Goal: Task Accomplishment & Management: Manage account settings

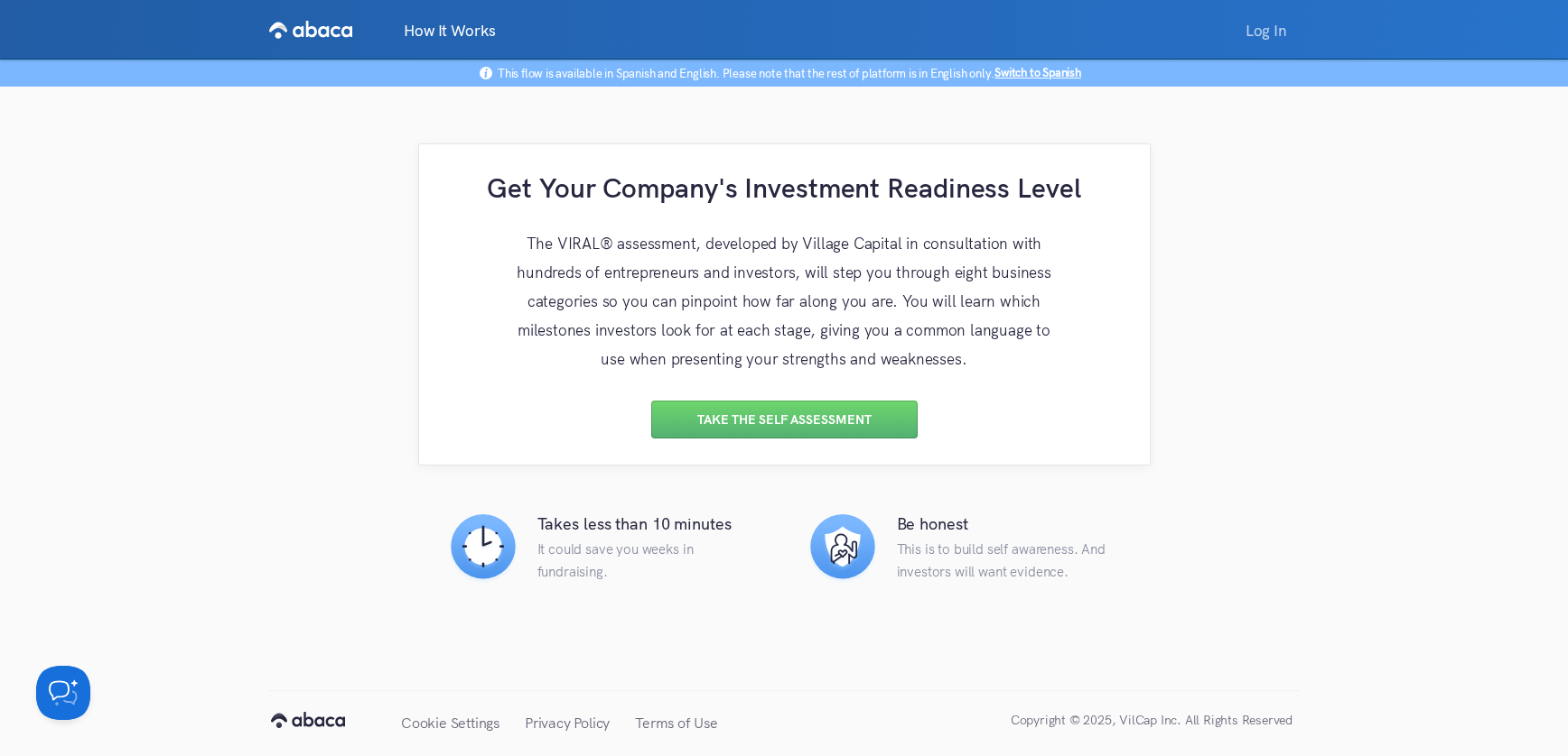
click at [1290, 36] on link "Log In" at bounding box center [1265, 30] width 65 height 37
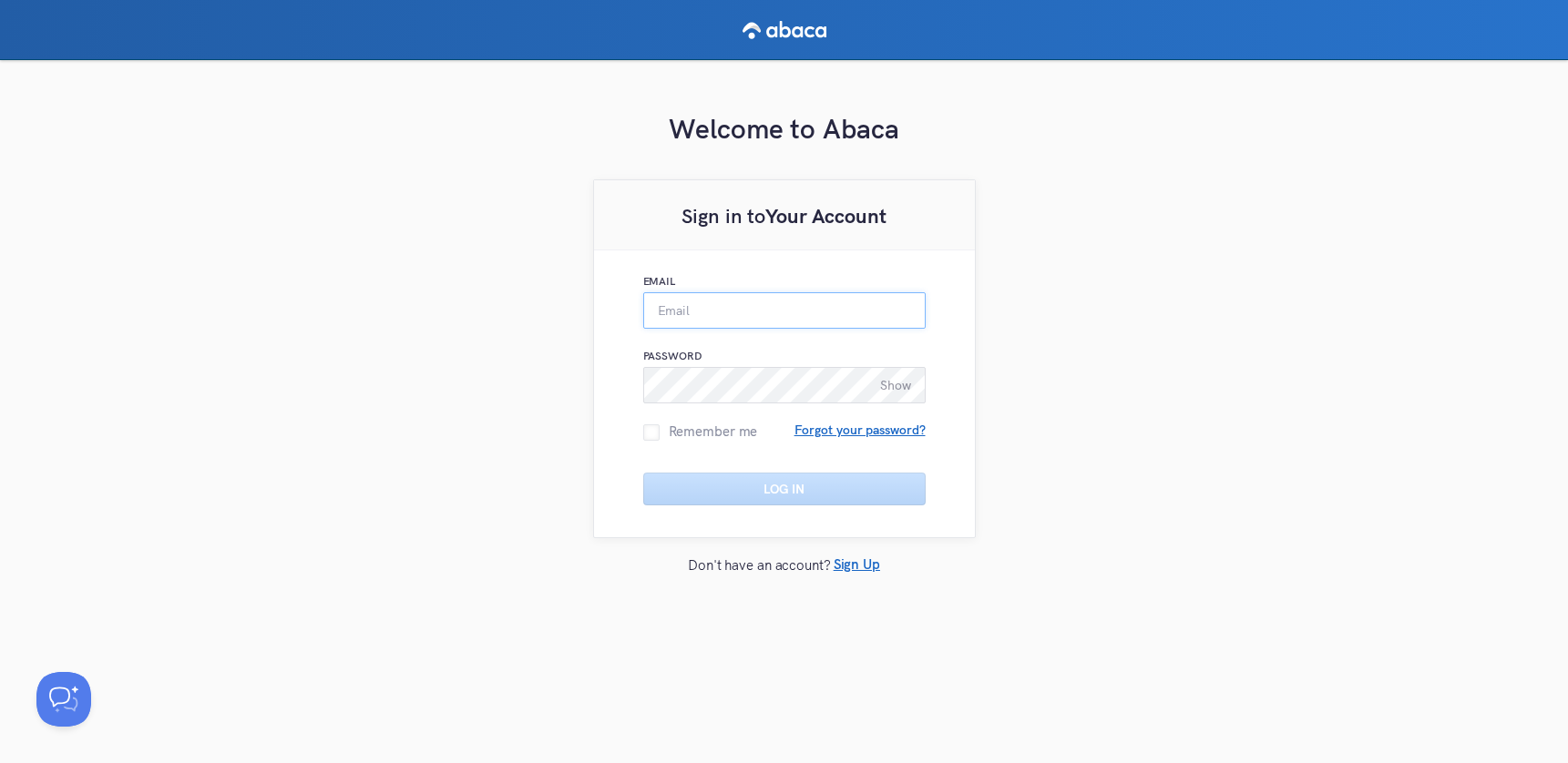
click at [673, 310] on input "Email" at bounding box center [784, 310] width 282 height 36
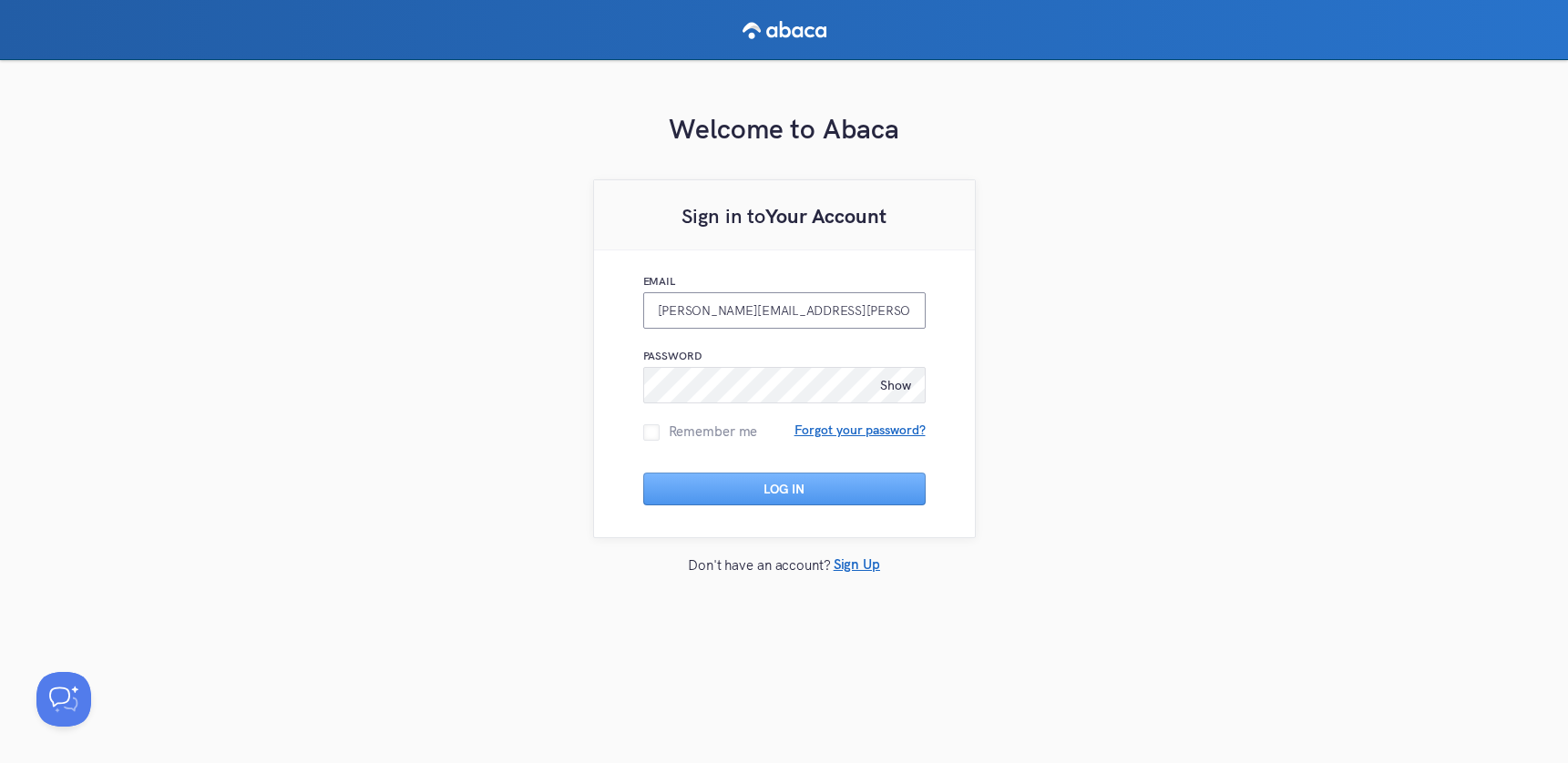
click at [723, 311] on input "luisa.salazar@vilcap.com" at bounding box center [784, 310] width 282 height 36
click at [725, 313] on input "luisa.salazar@vilcap.com" at bounding box center [784, 310] width 282 height 36
type input "luisa.salazar+1@vilcap.com"
click at [895, 382] on span "Show" at bounding box center [895, 386] width 31 height 17
click at [1125, 348] on div "Welcome to Abaca Sign in to Your Account Email luisa.salazar+1@vilcap.com Passw…" at bounding box center [784, 379] width 1568 height 638
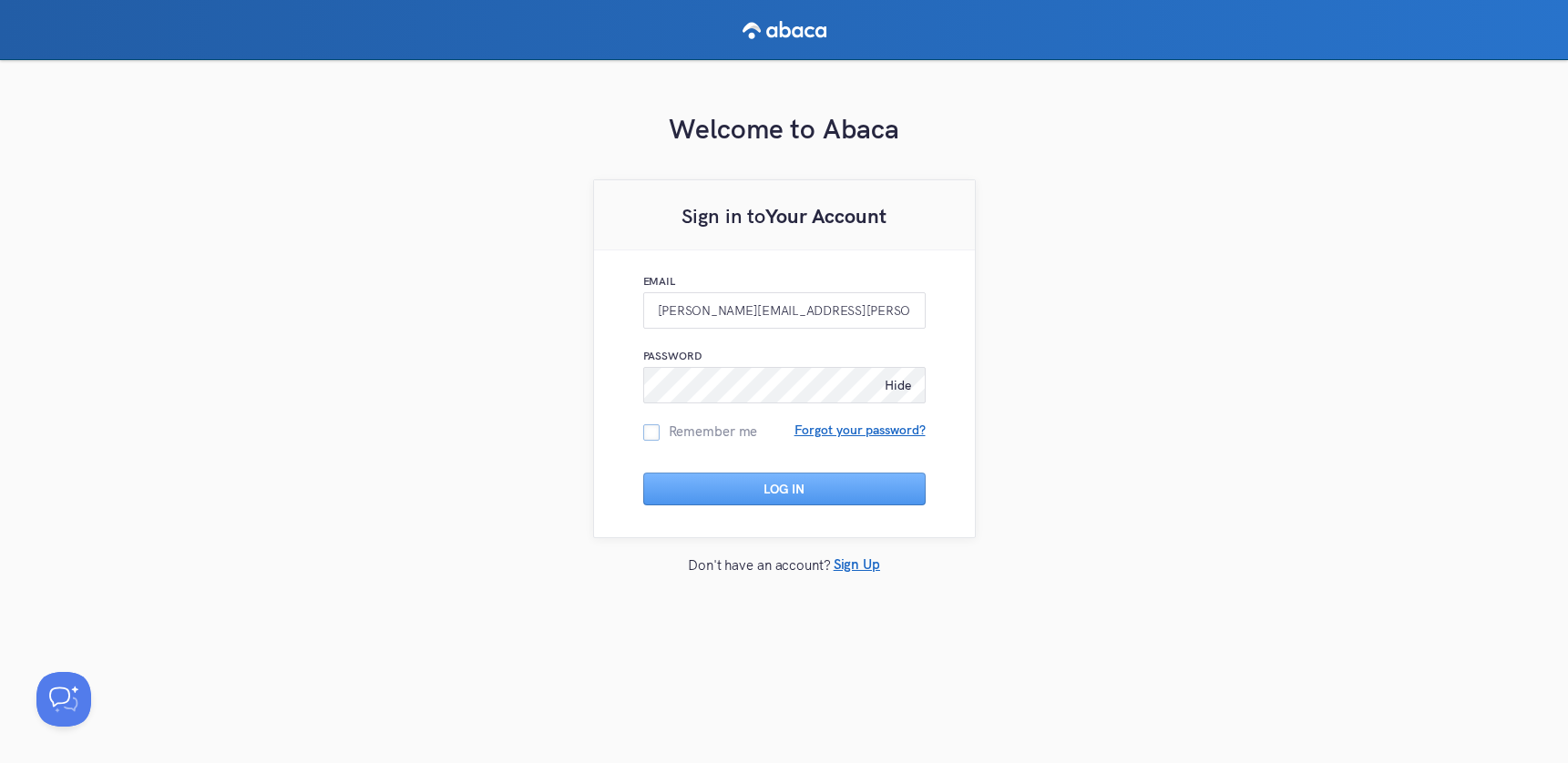
click at [655, 434] on span at bounding box center [651, 433] width 17 height 17
click at [643, 425] on input "Remember me" at bounding box center [643, 425] width 0 height 0
click at [708, 495] on button "Log In" at bounding box center [784, 488] width 282 height 32
click at [814, 425] on span "Forgot your password?" at bounding box center [860, 430] width 131 height 11
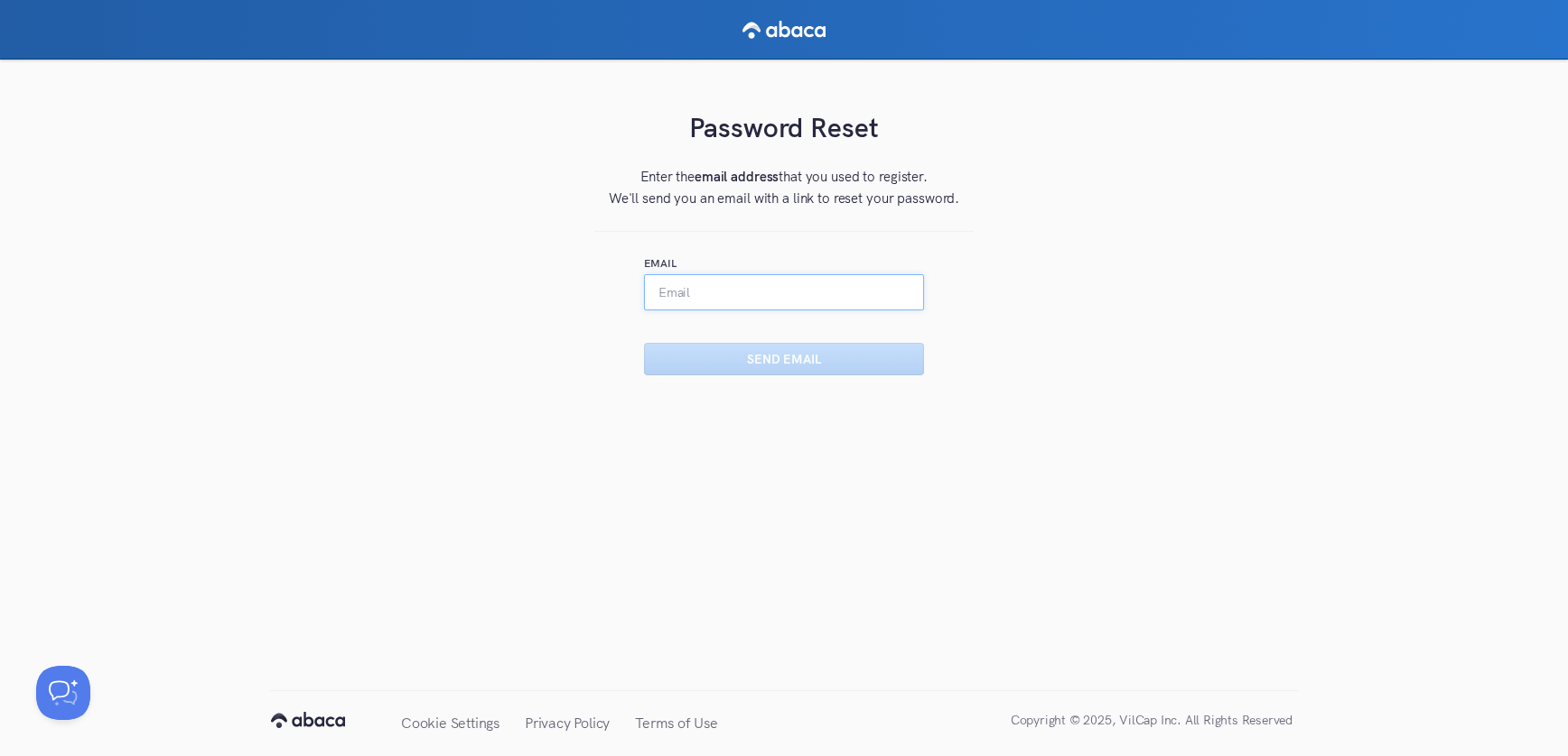
click at [701, 296] on input "Email" at bounding box center [783, 291] width 280 height 36
type input "L"
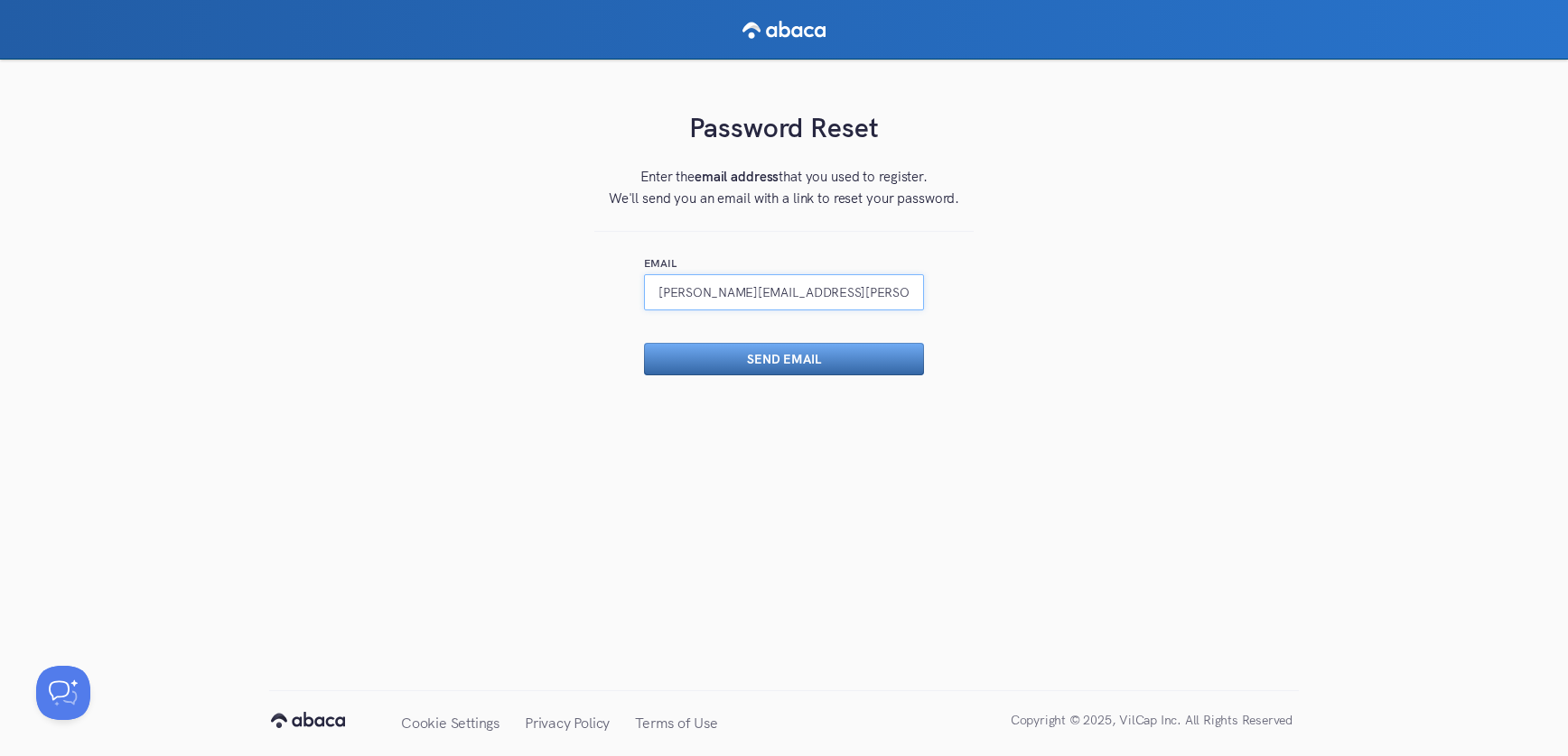
type input "luisa.salazar+1@vilcap.com"
click at [762, 362] on button "Send Email" at bounding box center [783, 358] width 280 height 32
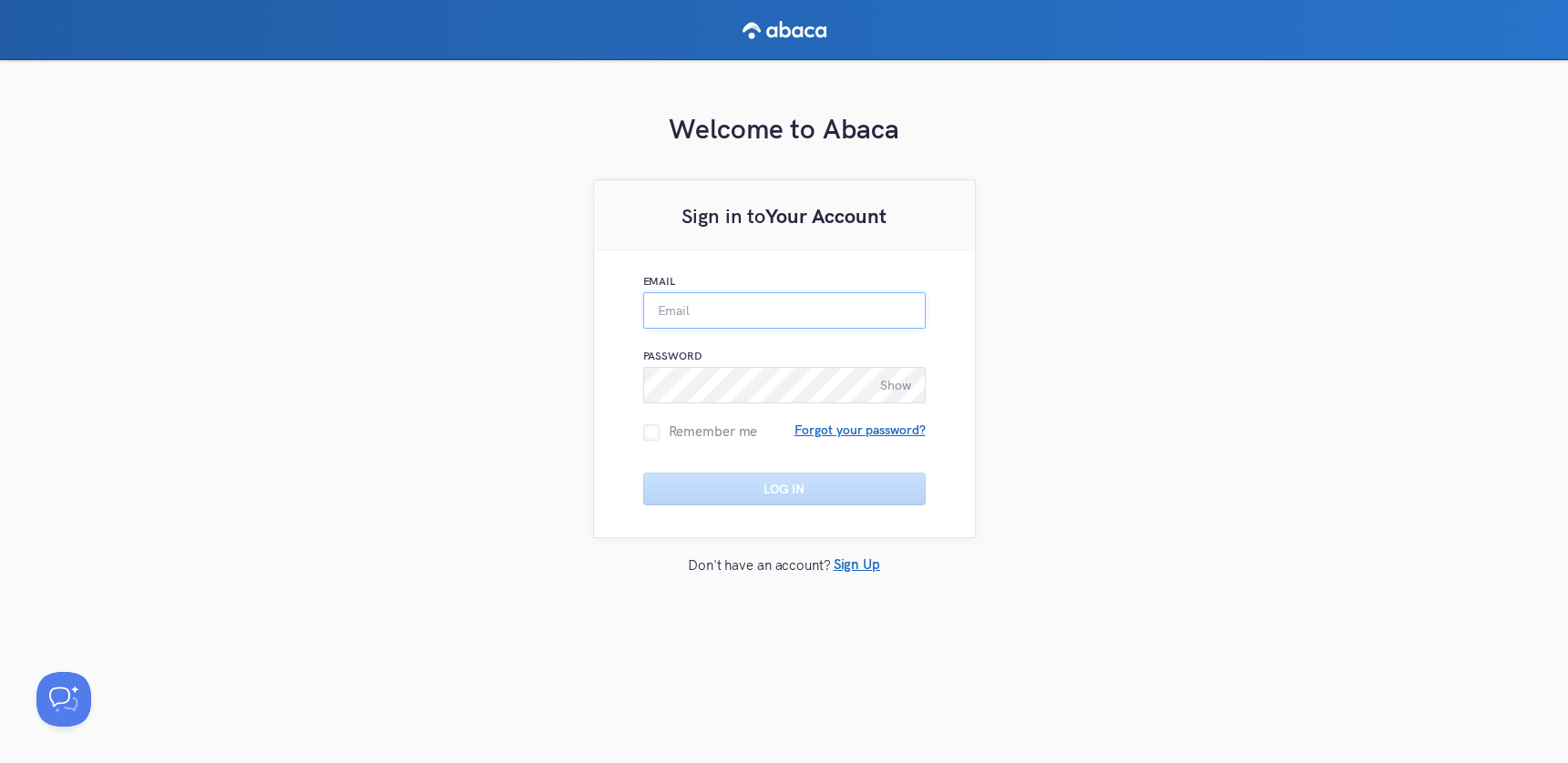
click at [711, 315] on input "Email" at bounding box center [784, 310] width 282 height 36
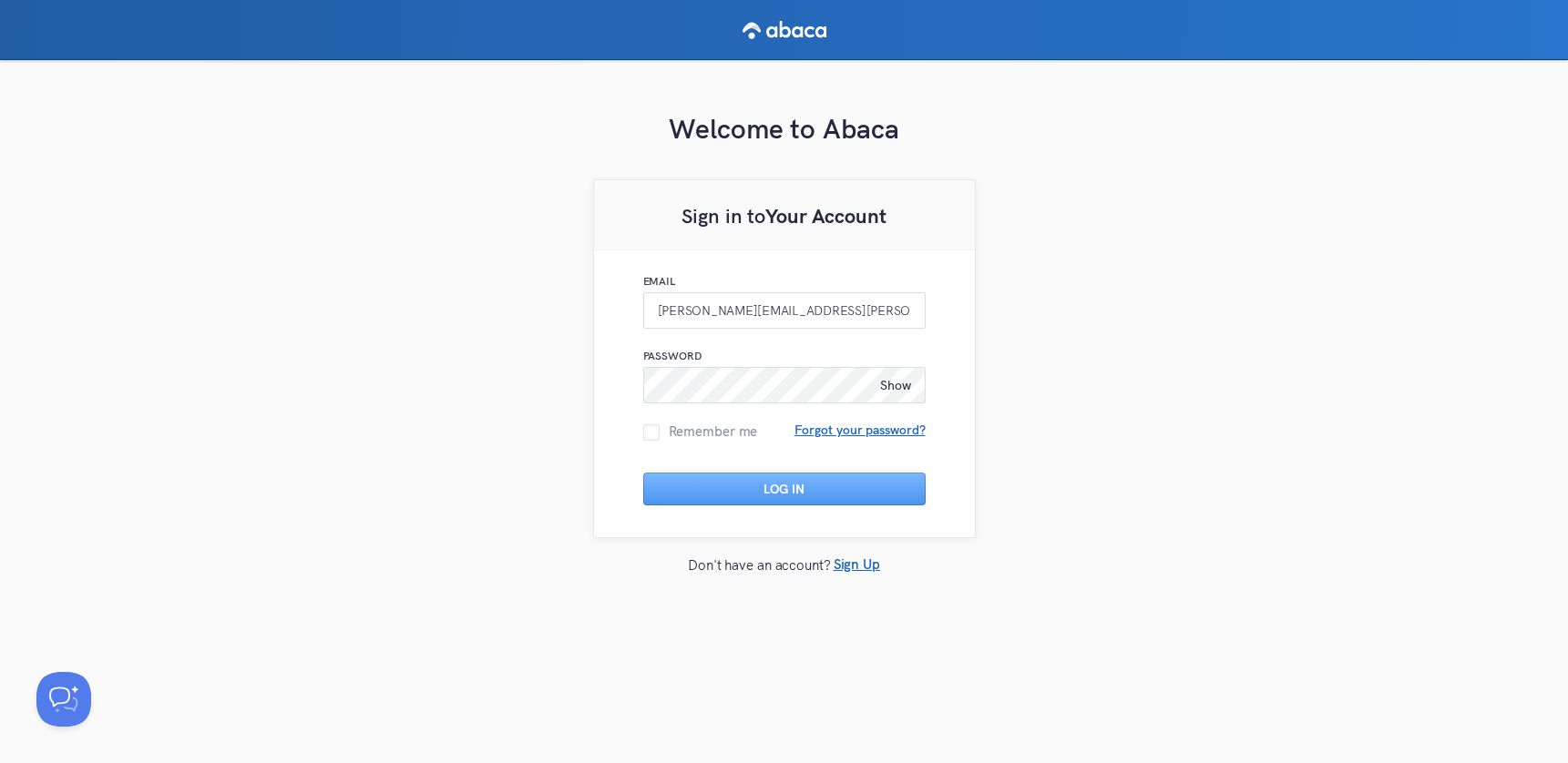
click at [896, 387] on span "Show" at bounding box center [895, 386] width 31 height 17
click at [1048, 411] on div "Welcome to Abaca Sign in to Your Account Email luisa.salazar@vilcap.com Passwor…" at bounding box center [784, 379] width 1568 height 638
click at [735, 491] on button "Log In" at bounding box center [784, 488] width 282 height 32
click at [689, 489] on button "Log In" at bounding box center [784, 488] width 282 height 32
click at [809, 333] on div "Hide Invalid email or password" at bounding box center [784, 368] width 282 height 72
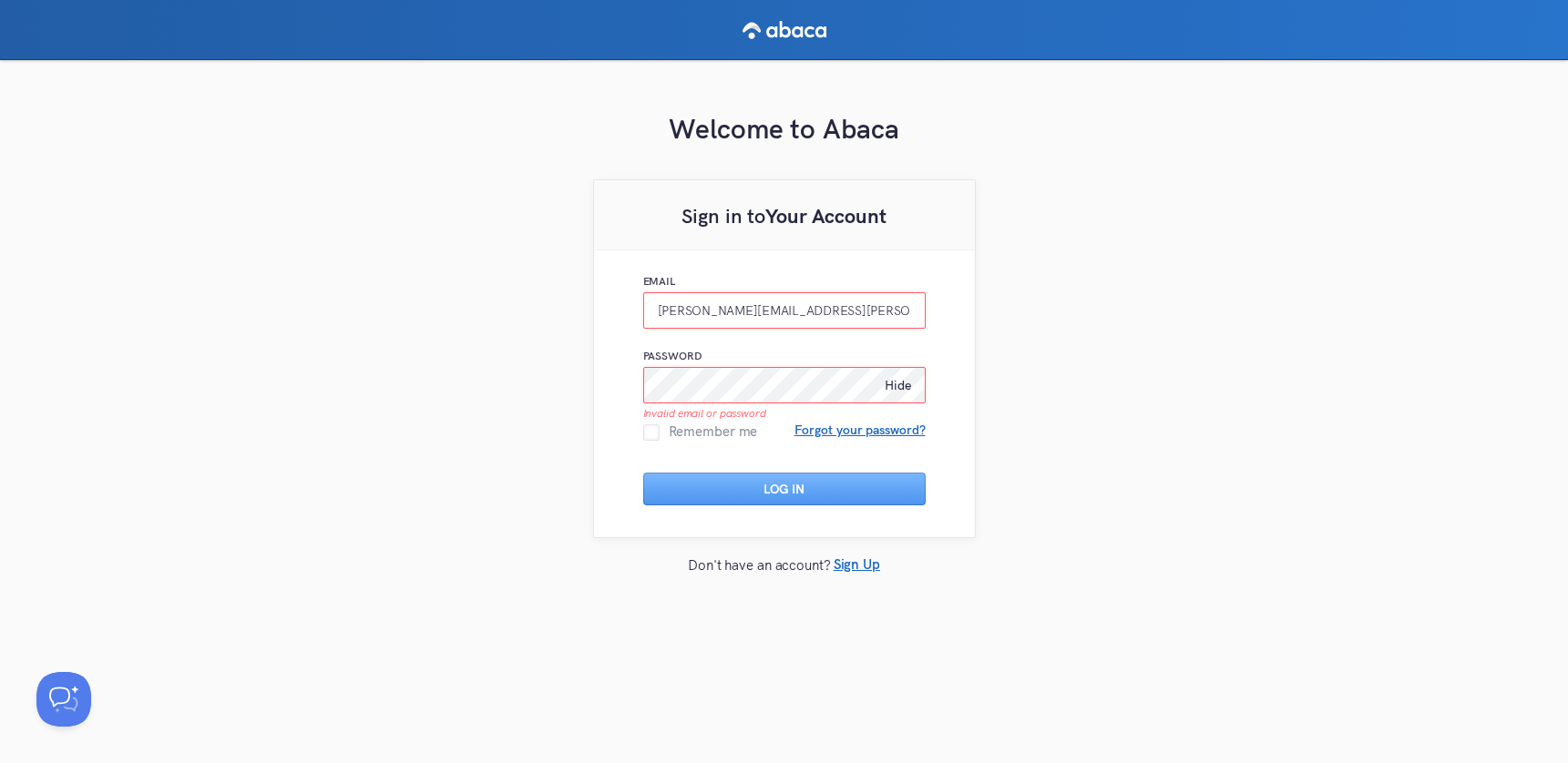
click at [812, 326] on input "luisa.salazar@vilcap.com" at bounding box center [784, 310] width 282 height 36
click at [725, 317] on input "luisa.salazar@vilcap.com" at bounding box center [784, 310] width 282 height 36
type input "luisa.salazar+1@vilcap.com"
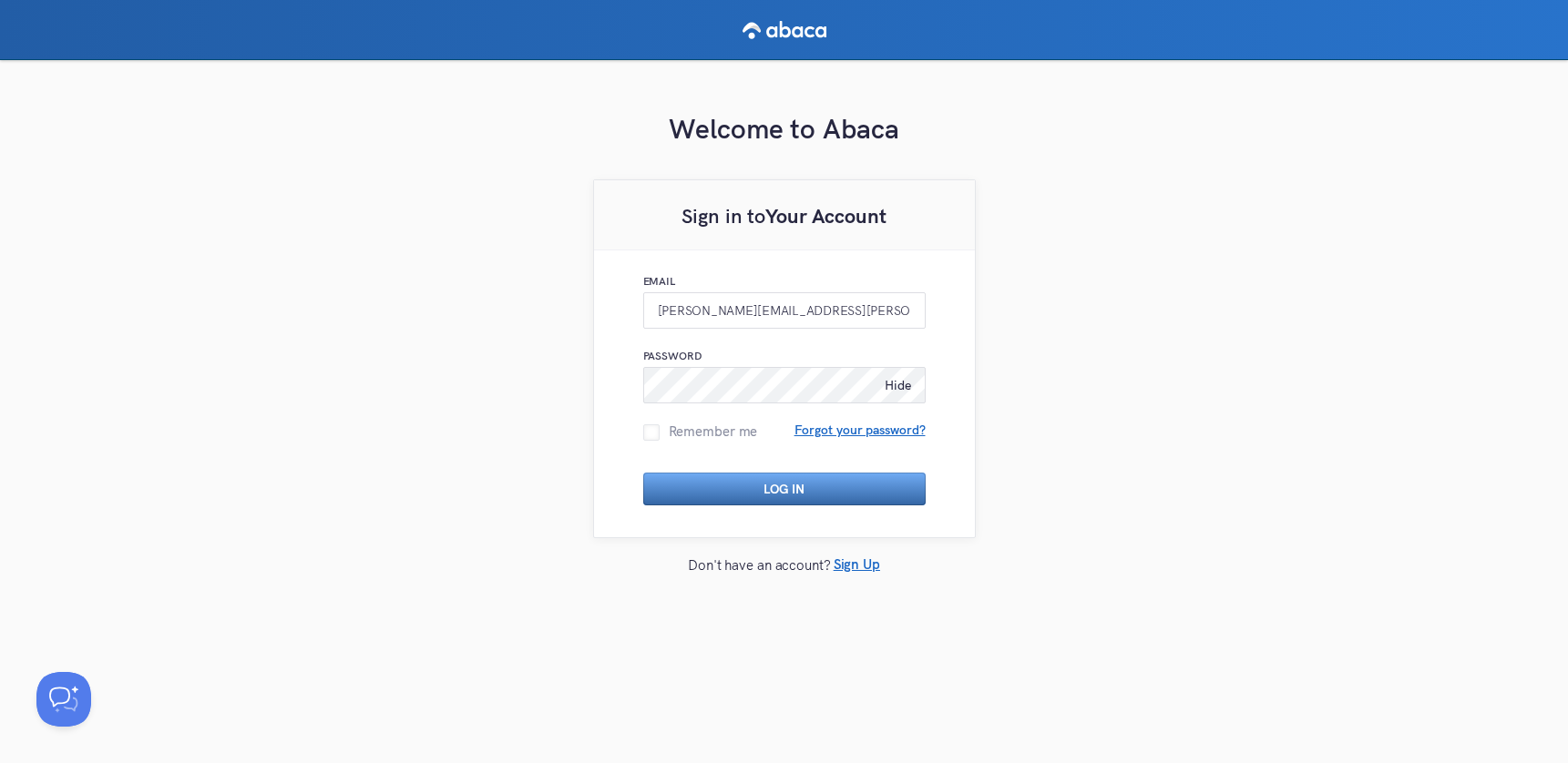
click at [714, 493] on button "Log In" at bounding box center [784, 488] width 282 height 32
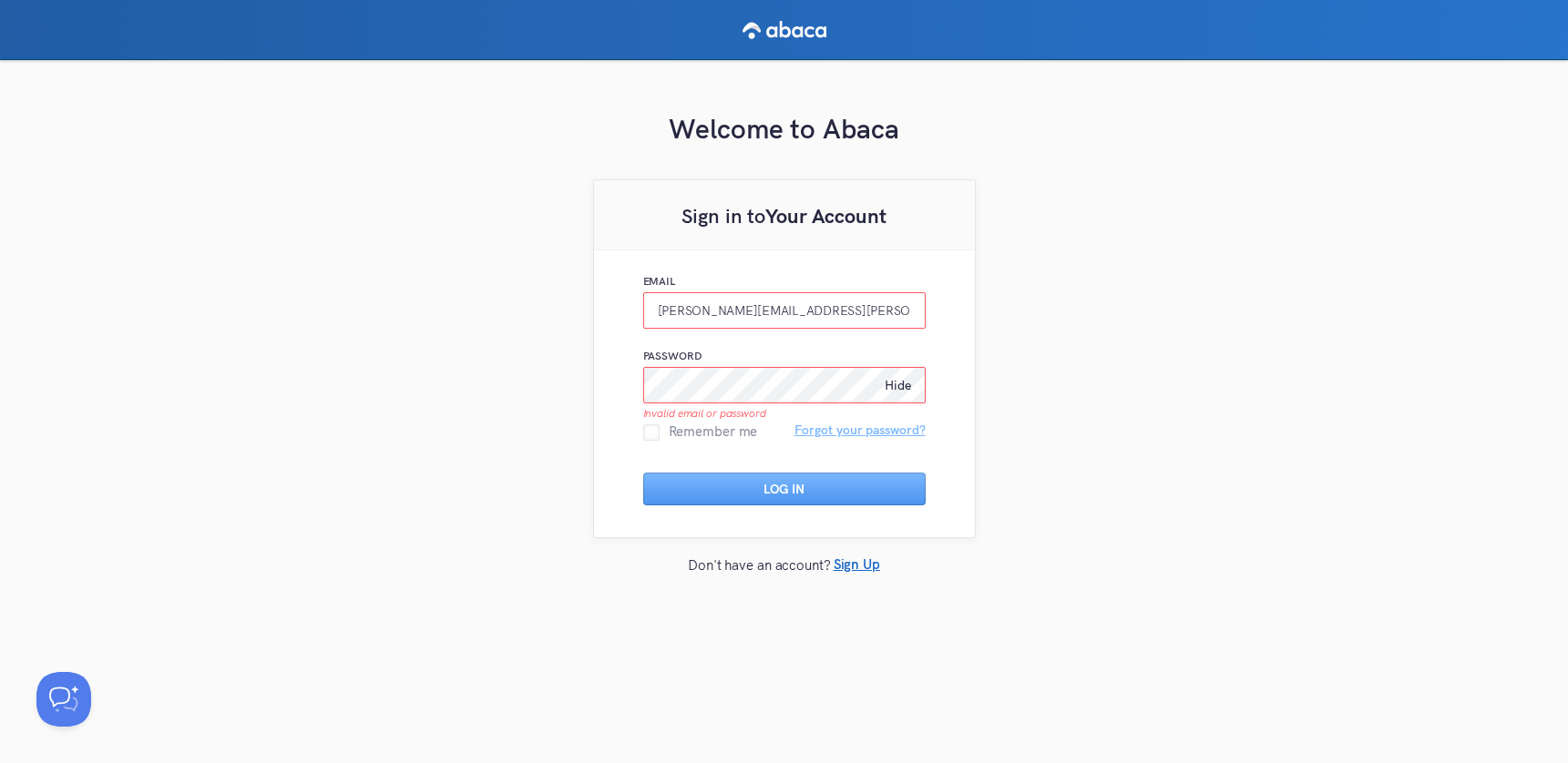
click at [844, 435] on span "Forgot your password?" at bounding box center [860, 430] width 131 height 11
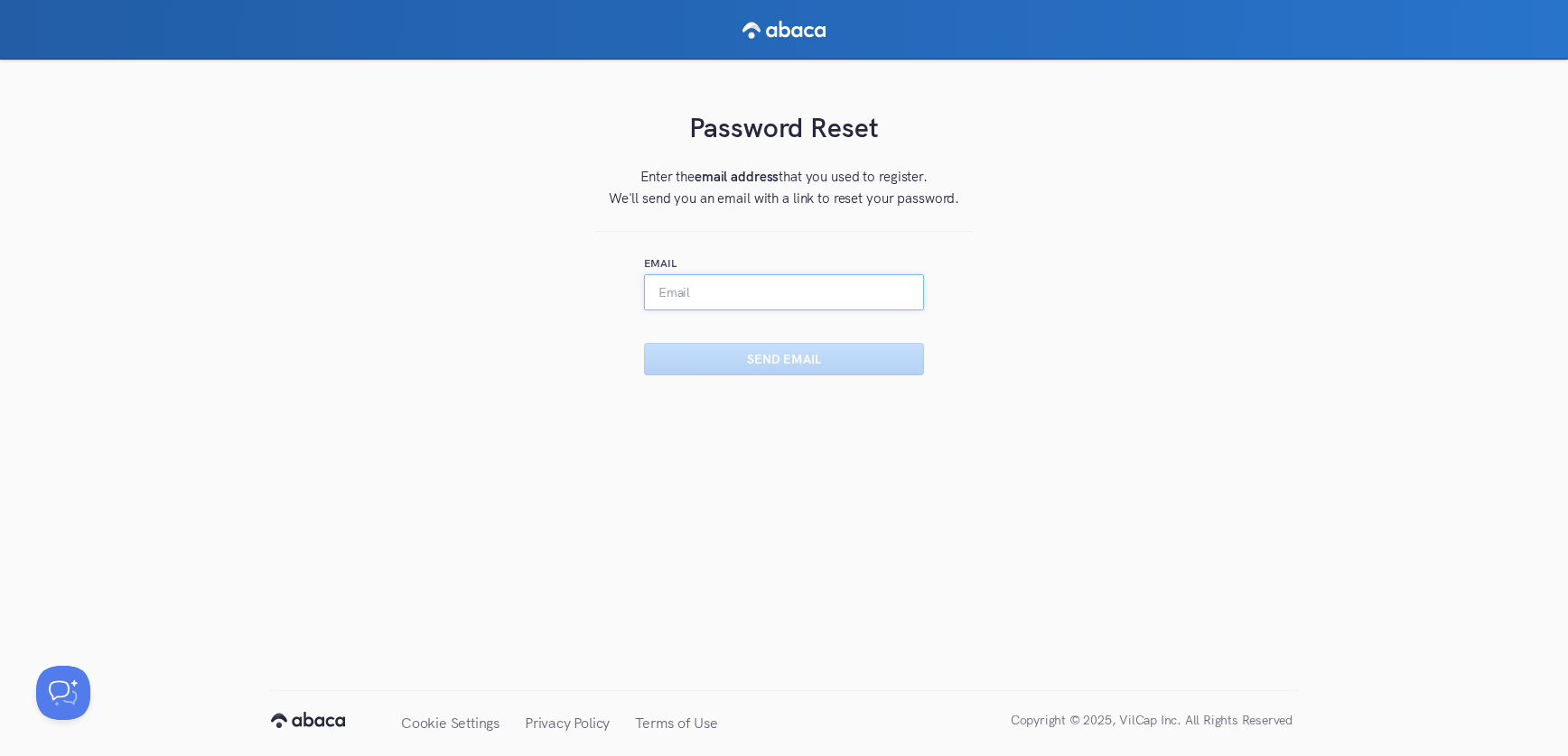
click at [745, 289] on input "Email" at bounding box center [783, 291] width 280 height 36
type input "luisa.salazar+1@vilcapp.com"
click at [754, 279] on input "Email" at bounding box center [783, 291] width 280 height 36
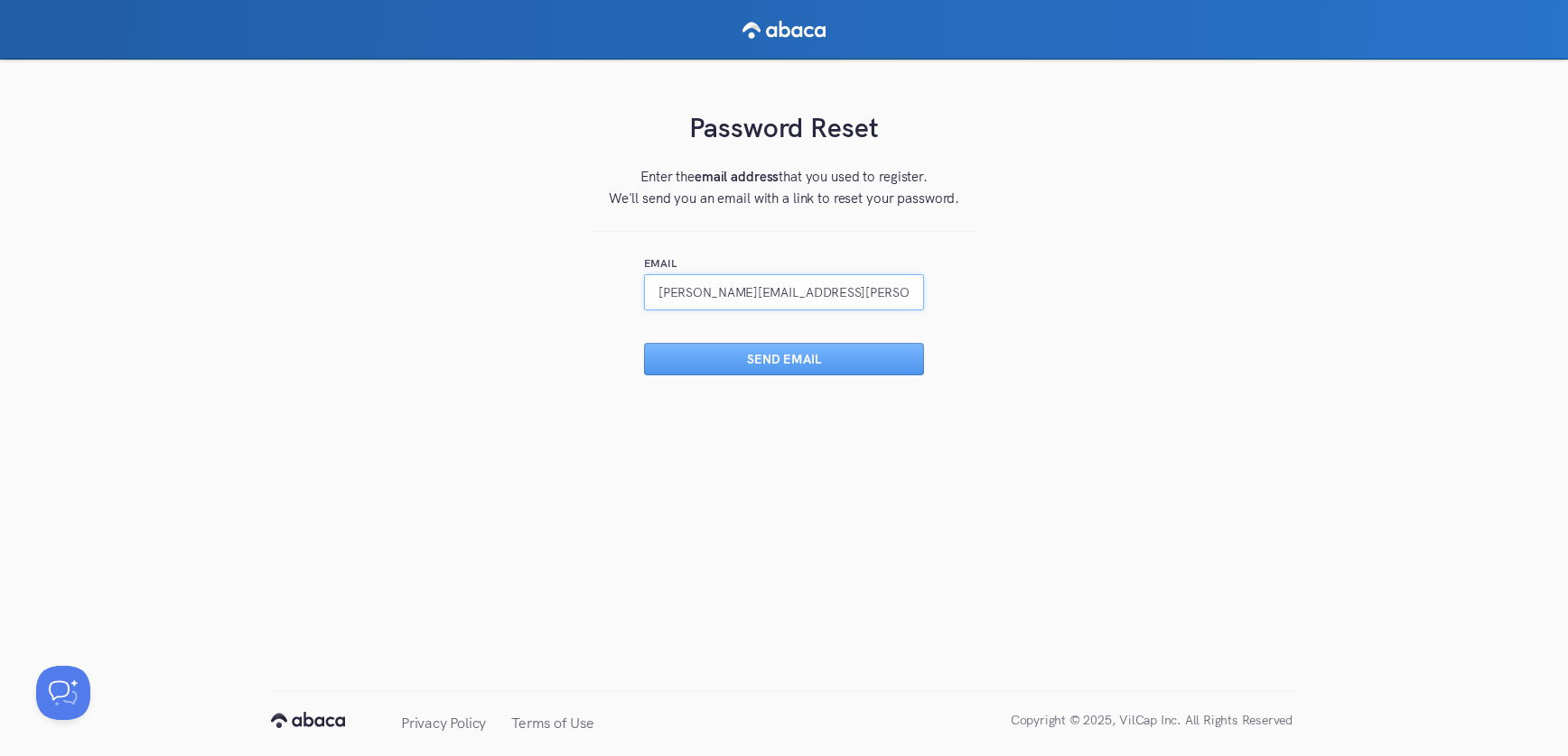
type input "luisa.salazar+1@vilcap.com"
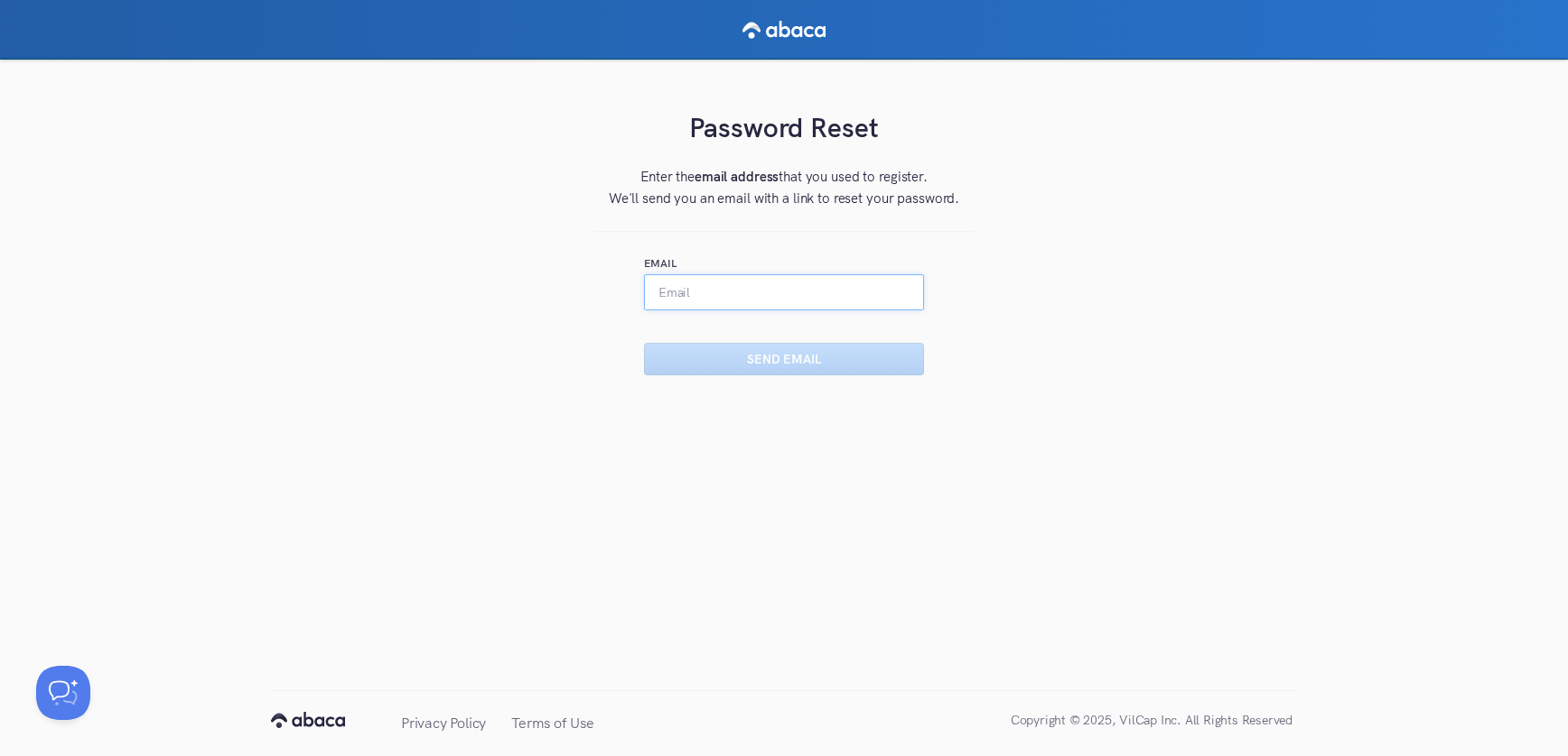
click at [687, 277] on input "Email" at bounding box center [783, 291] width 280 height 36
type input "luisa.salazar@vilcap.com"
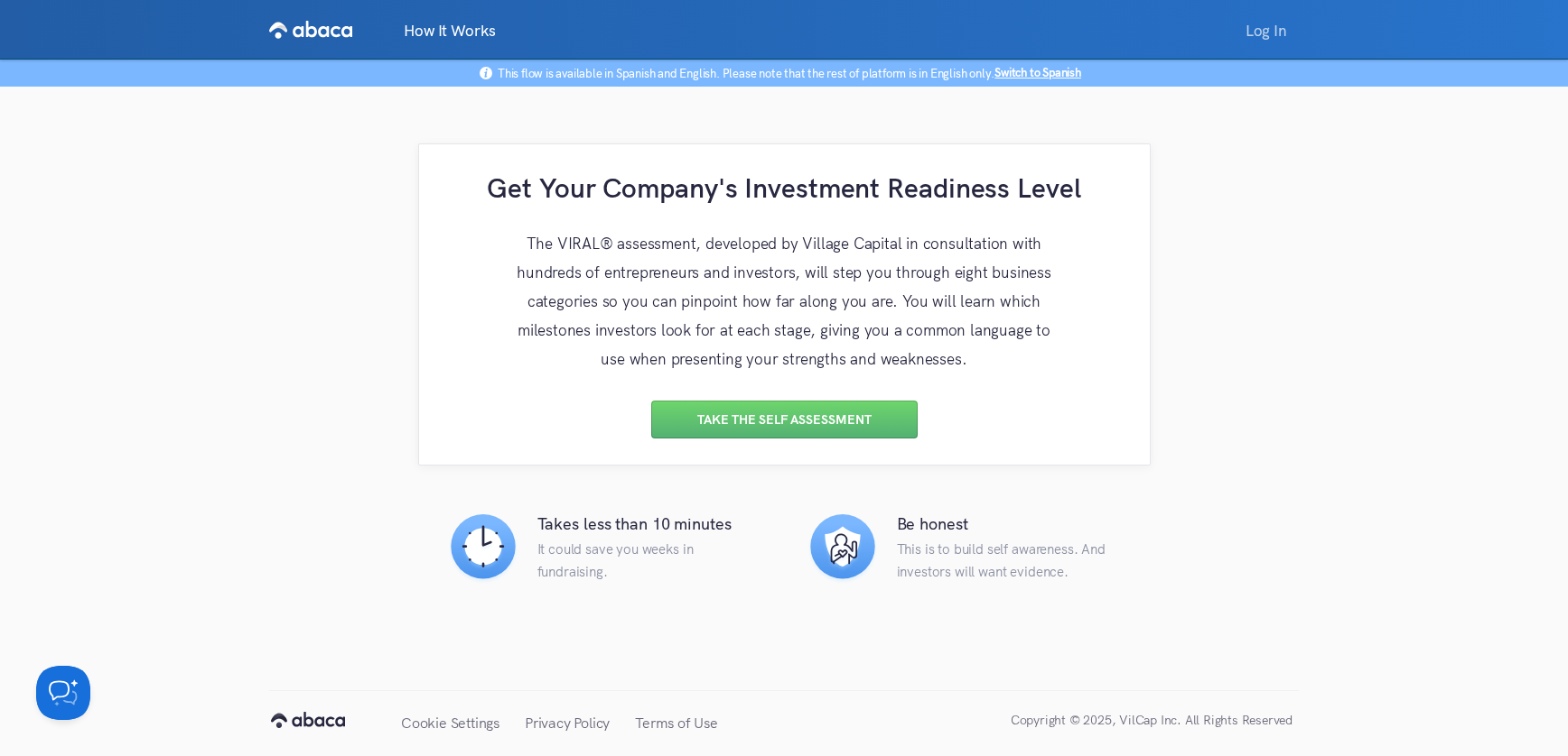
click at [1284, 33] on link "Log In" at bounding box center [1265, 30] width 65 height 37
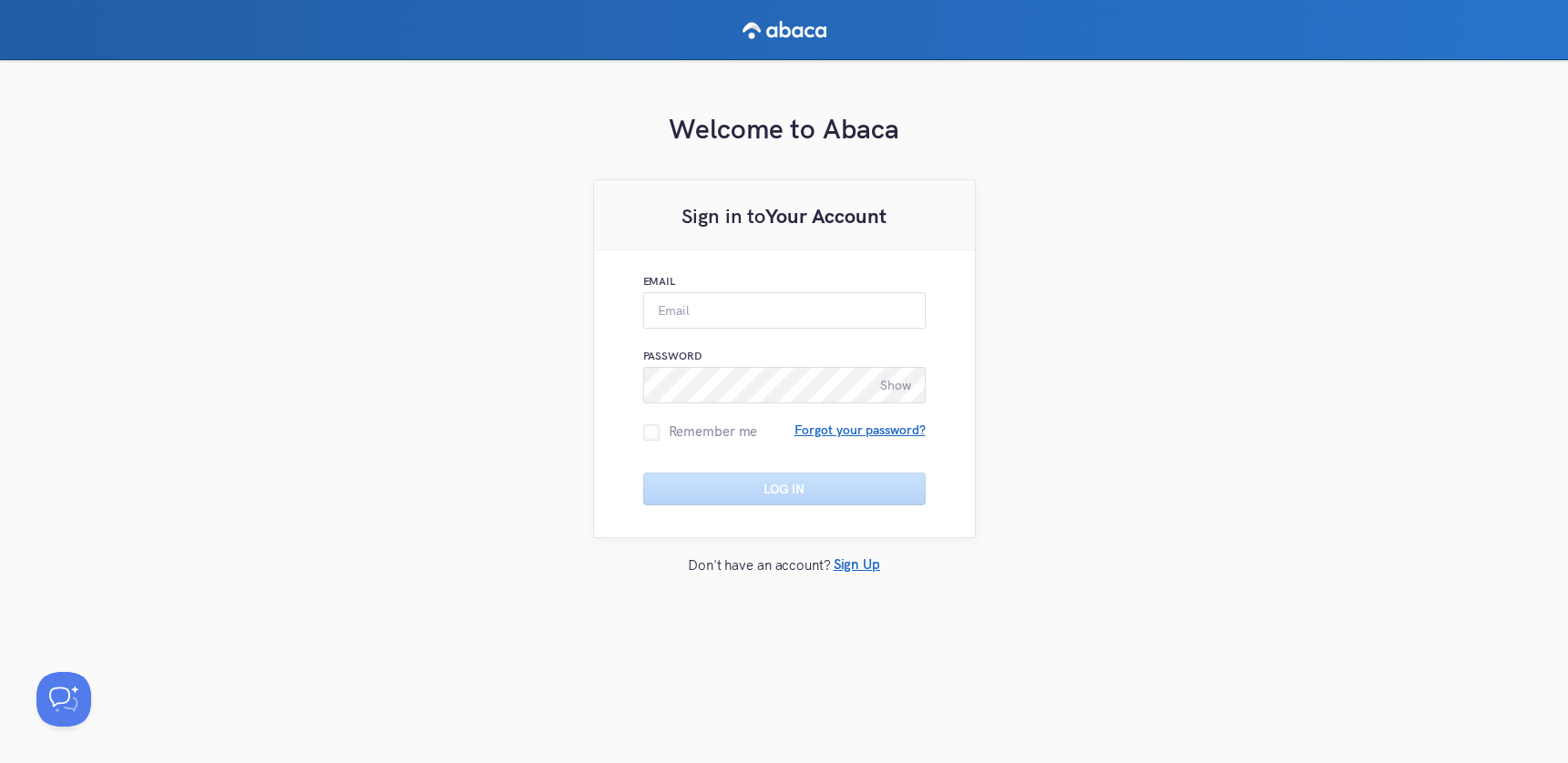
click at [697, 338] on div "Show" at bounding box center [784, 368] width 282 height 72
click at [700, 322] on input "Email" at bounding box center [784, 310] width 282 height 36
click at [700, 313] on input "Email" at bounding box center [784, 310] width 282 height 36
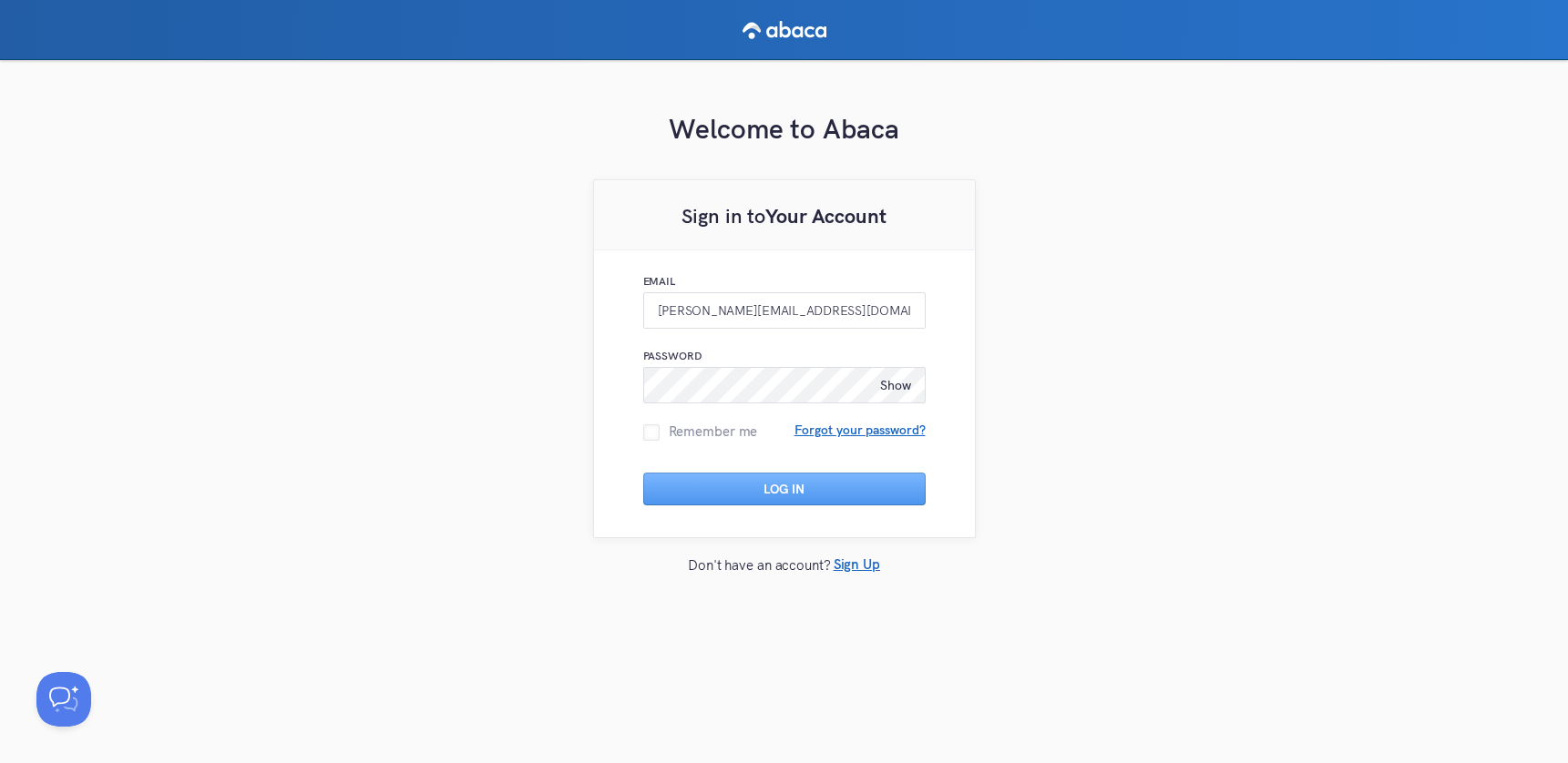
click at [889, 391] on span "Show" at bounding box center [895, 386] width 31 height 17
click at [718, 479] on button "Log In" at bounding box center [784, 488] width 282 height 32
click at [740, 313] on input "luisa.salazar2+@vilcap.com" at bounding box center [784, 310] width 282 height 36
type input "luisa.salazar1+@vilcap.com"
click at [749, 495] on button "Log In" at bounding box center [784, 488] width 282 height 32
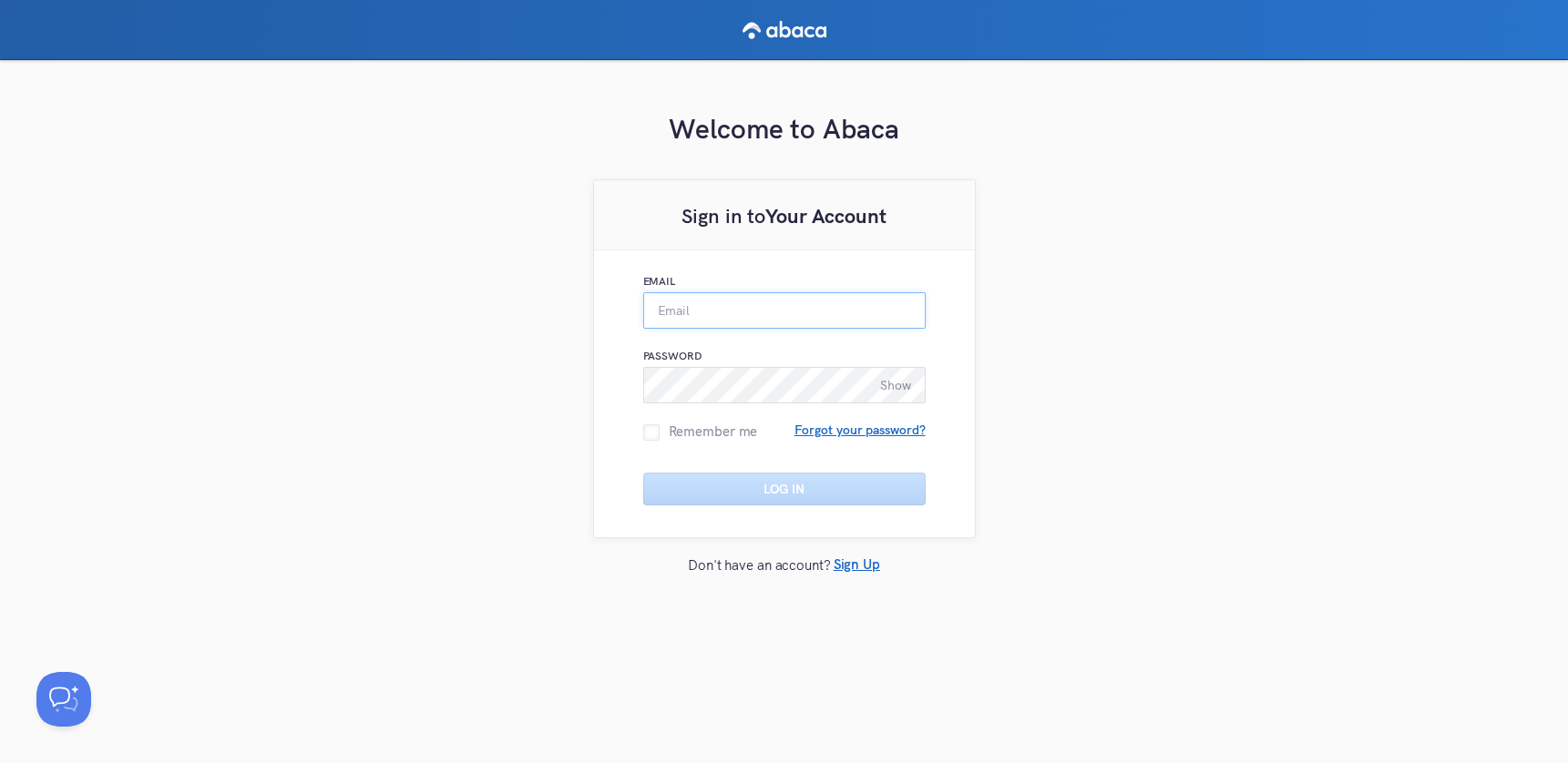
click at [710, 305] on input "Email" at bounding box center [784, 310] width 282 height 36
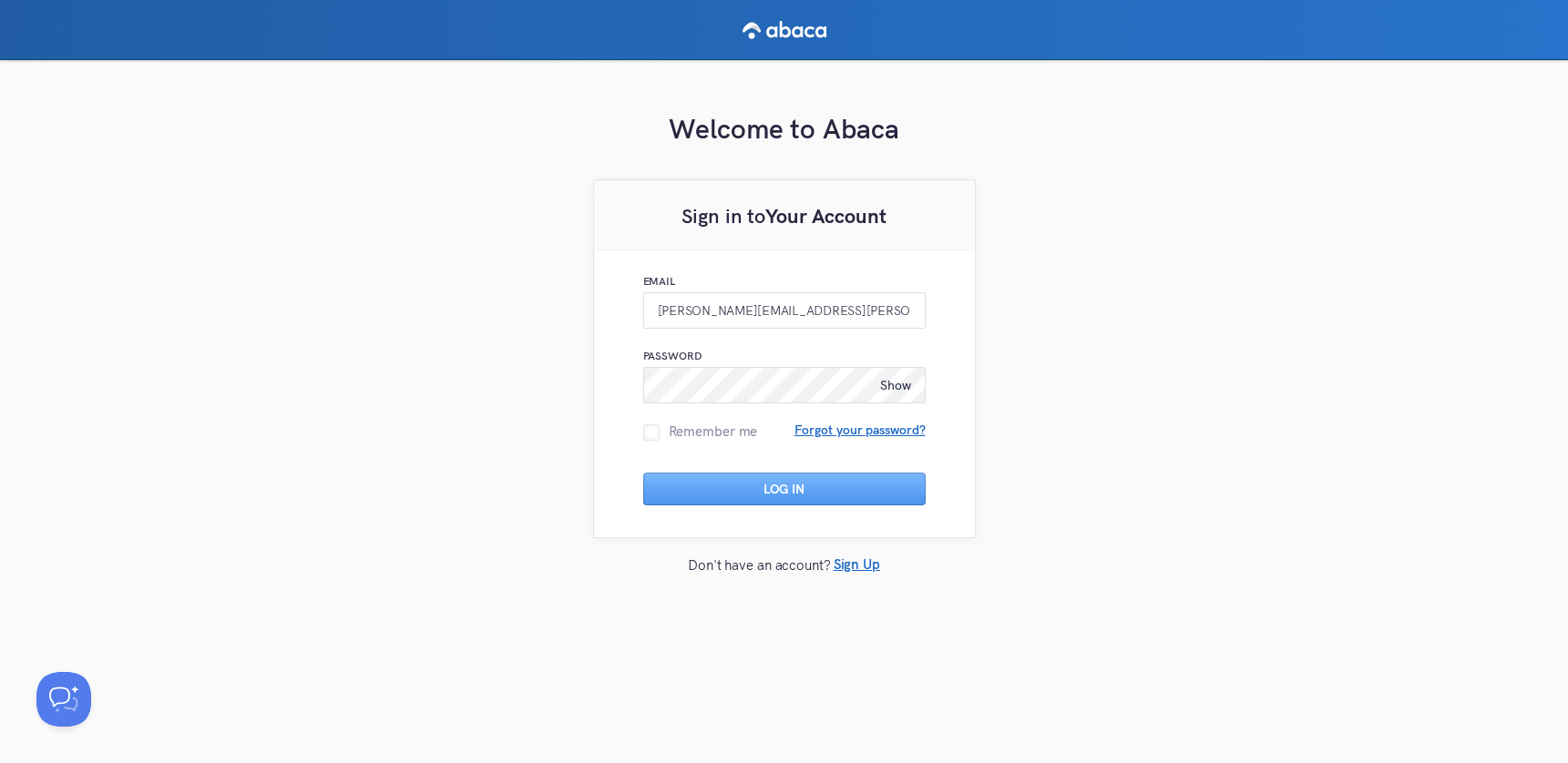
click at [885, 379] on span "Show" at bounding box center [895, 386] width 31 height 17
click at [768, 492] on button "Log In" at bounding box center [784, 488] width 282 height 32
click at [726, 314] on input "[PERSON_NAME][EMAIL_ADDRESS][PERSON_NAME][DOMAIN_NAME]" at bounding box center [784, 310] width 282 height 36
click at [749, 488] on button "Log In" at bounding box center [784, 488] width 282 height 32
click at [734, 319] on input "luisa.salazar+@vilcap.com" at bounding box center [784, 310] width 282 height 36
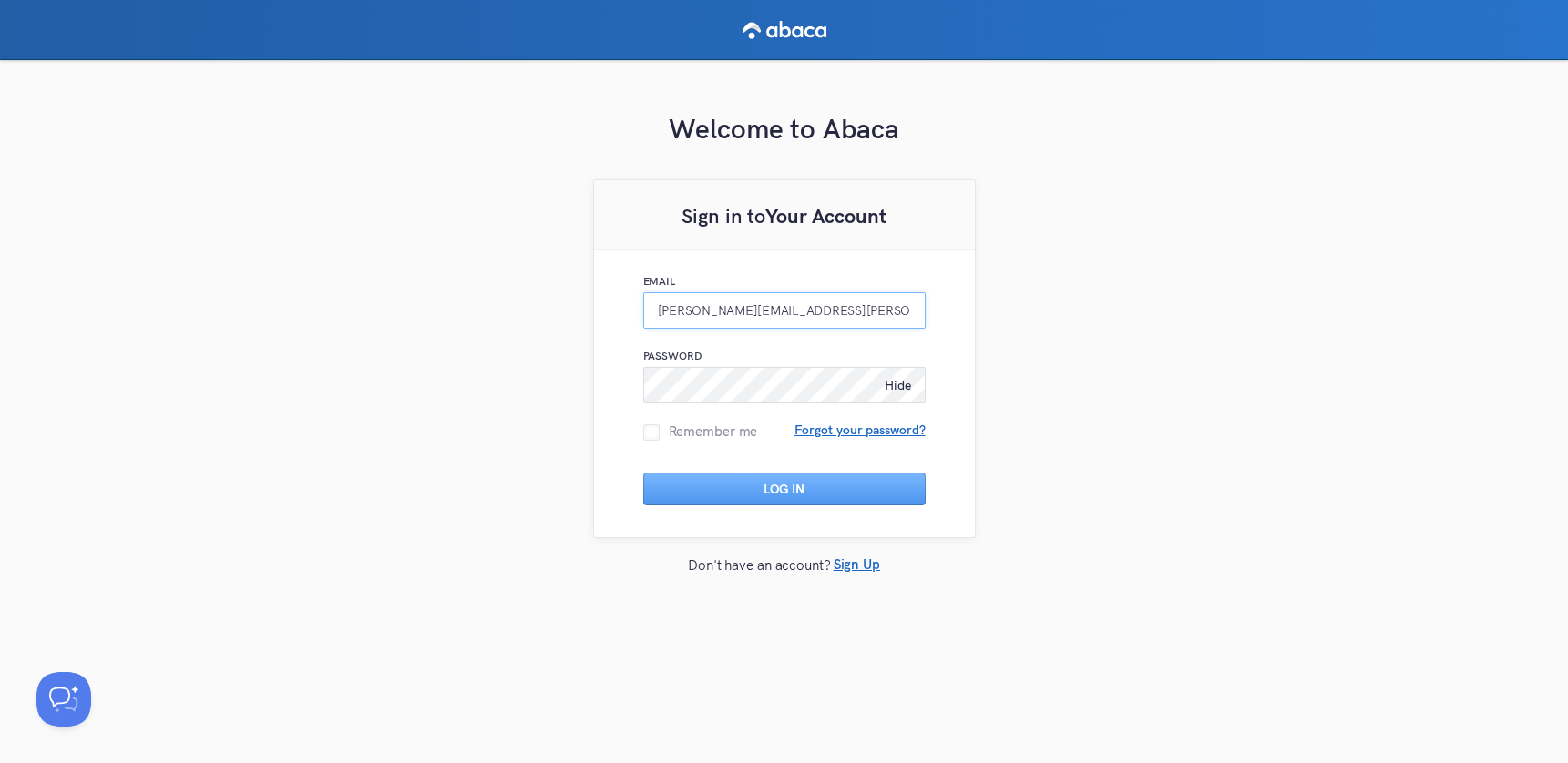
type input "luisa.salazar+1@vilcap.com"
click at [683, 486] on button "Log In" at bounding box center [784, 488] width 282 height 32
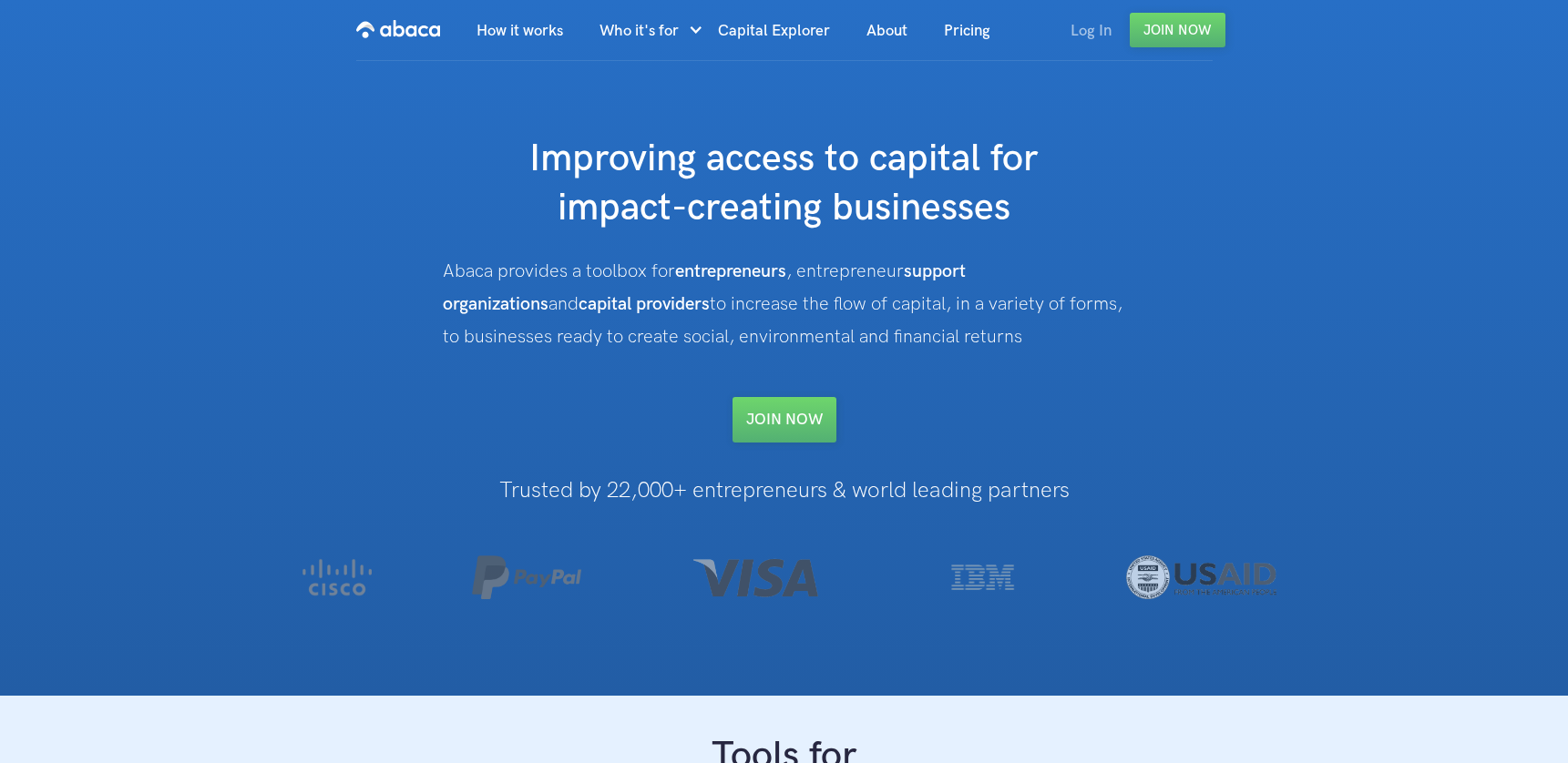
click at [1089, 36] on link "Log In" at bounding box center [1092, 31] width 78 height 62
